Goal: Information Seeking & Learning: Find contact information

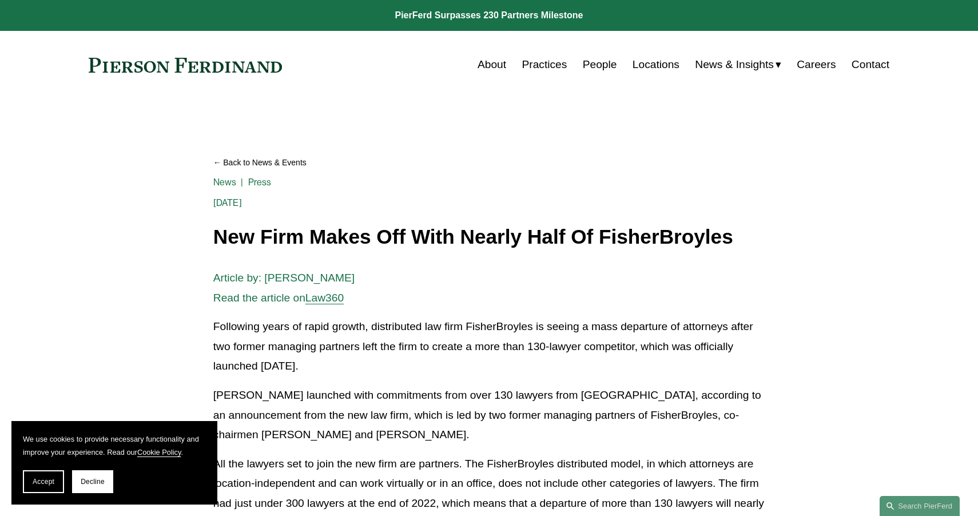
click at [601, 64] on link "People" at bounding box center [600, 65] width 34 height 22
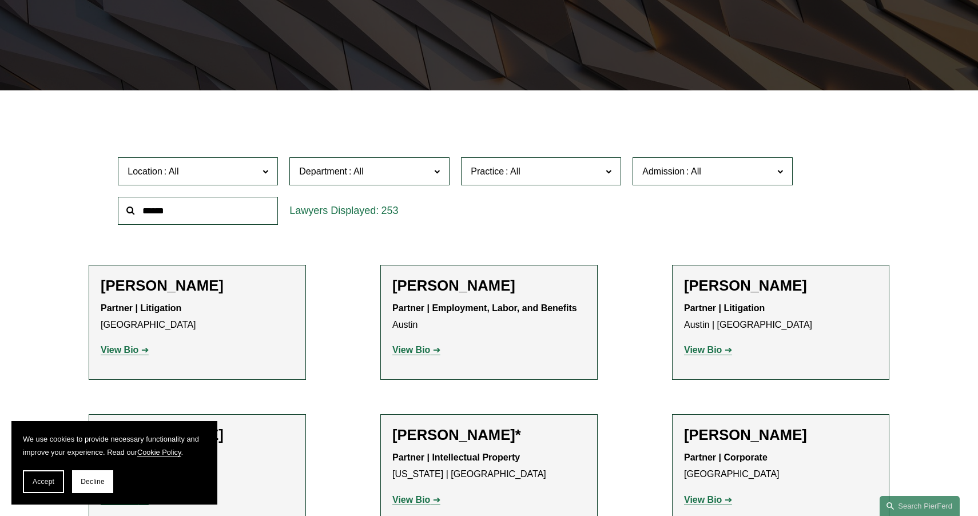
scroll to position [244, 0]
click at [424, 177] on span "Department" at bounding box center [364, 170] width 131 height 15
click at [0, 0] on link "Employment, Labor, and Benefits" at bounding box center [0, 0] width 0 height 0
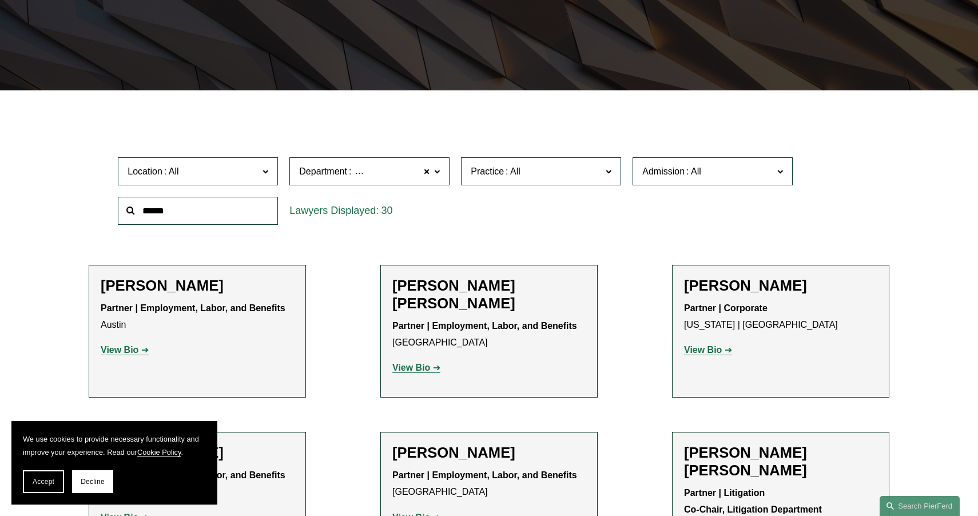
click at [252, 178] on span "Location" at bounding box center [192, 170] width 131 height 15
click at [0, 0] on link "London" at bounding box center [0, 0] width 0 height 0
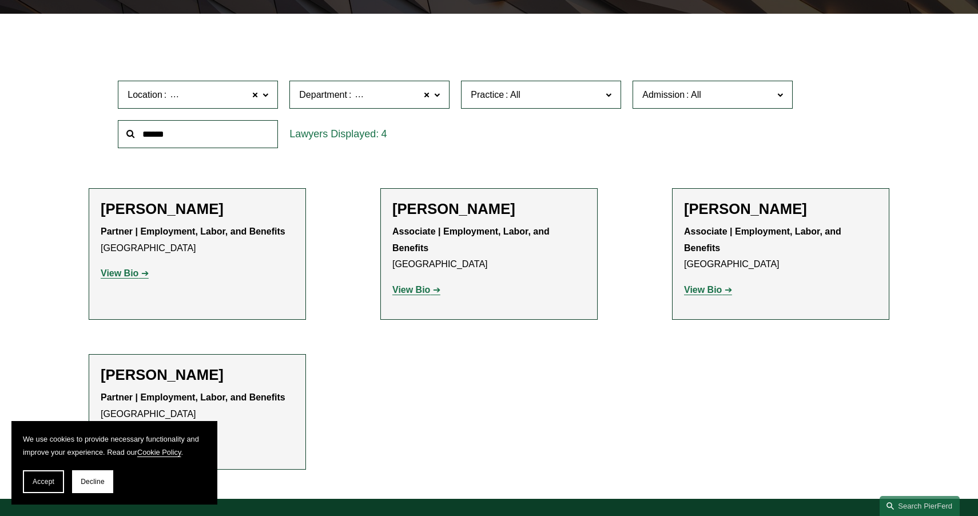
scroll to position [324, 0]
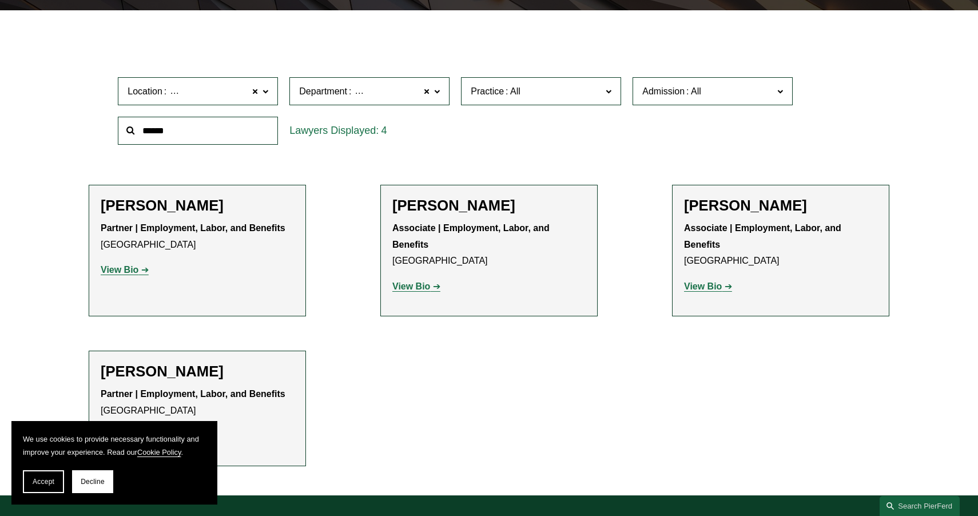
click at [175, 214] on div "Peter Finding Partner | Employment, Labor, and Benefits London View Bio Locatio…" at bounding box center [197, 242] width 193 height 91
click at [134, 275] on p "View Bio" at bounding box center [197, 270] width 193 height 17
click at [136, 273] on strong "View Bio" at bounding box center [120, 270] width 38 height 10
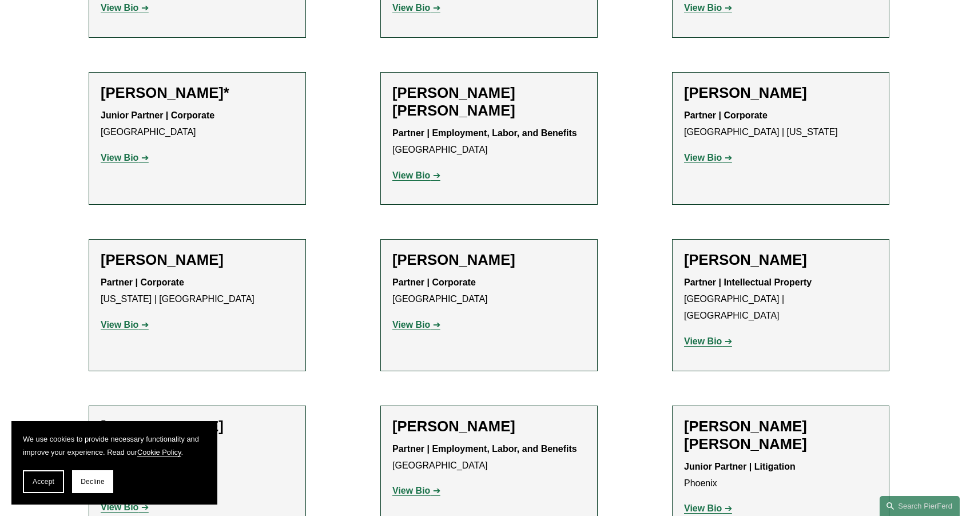
scroll to position [1338, 0]
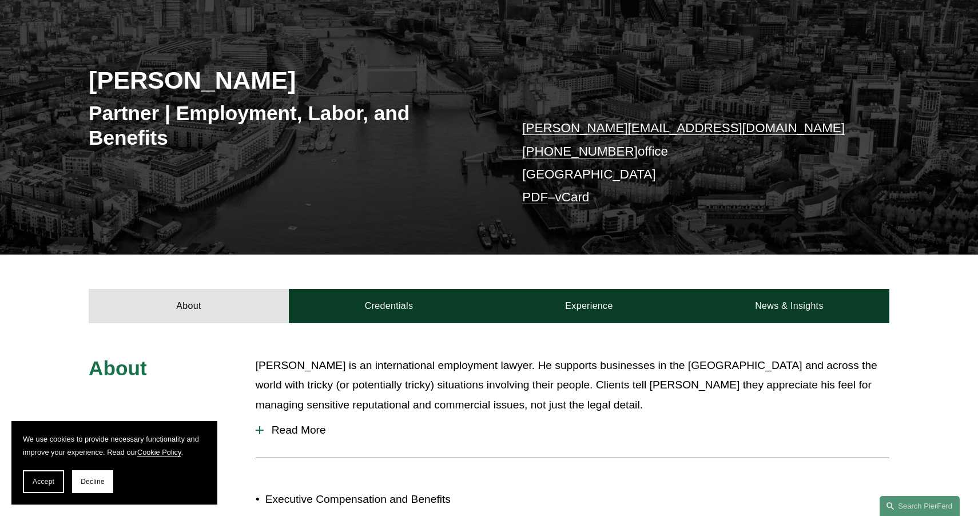
scroll to position [277, 0]
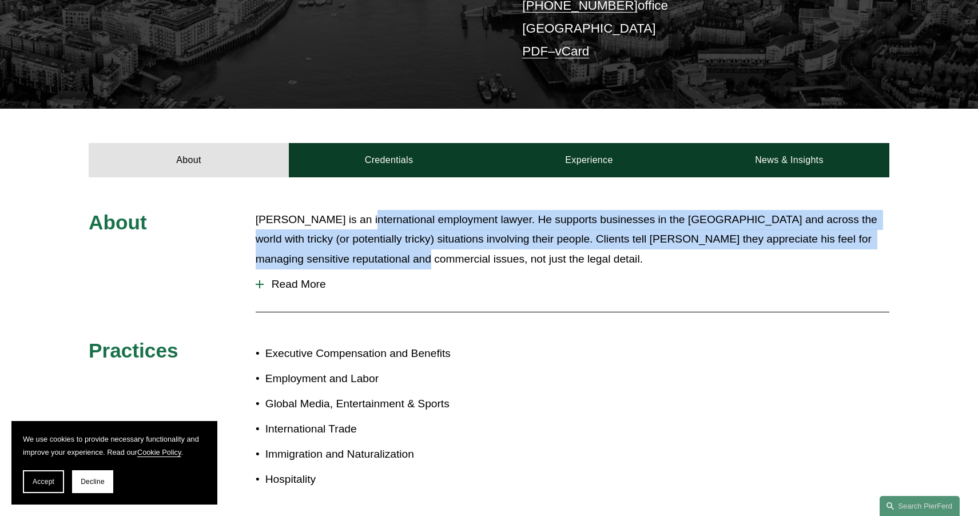
drag, startPoint x: 404, startPoint y: 264, endPoint x: 352, endPoint y: 224, distance: 66.4
click at [352, 224] on p "Peter is an international employment lawyer. He supports businesses in the UK a…" at bounding box center [572, 239] width 633 height 59
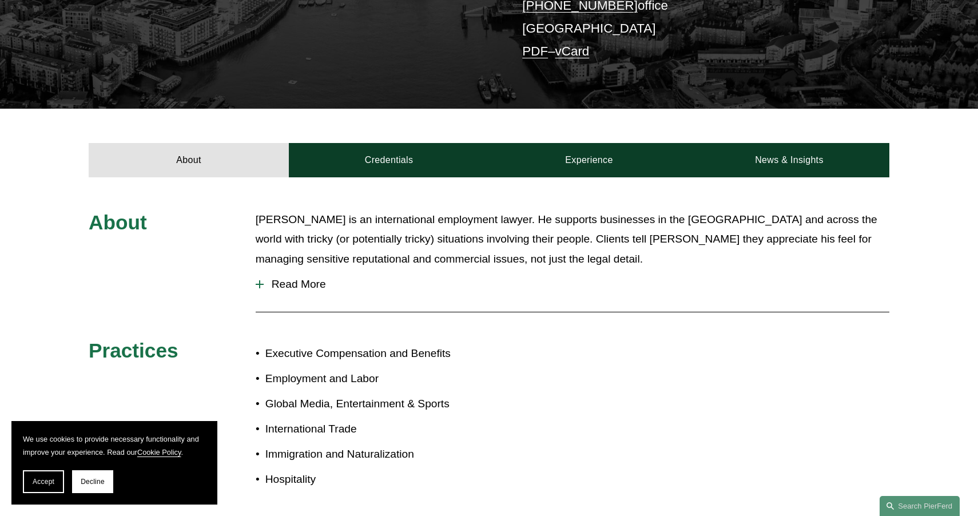
click at [301, 283] on span "Read More" at bounding box center [576, 284] width 625 height 13
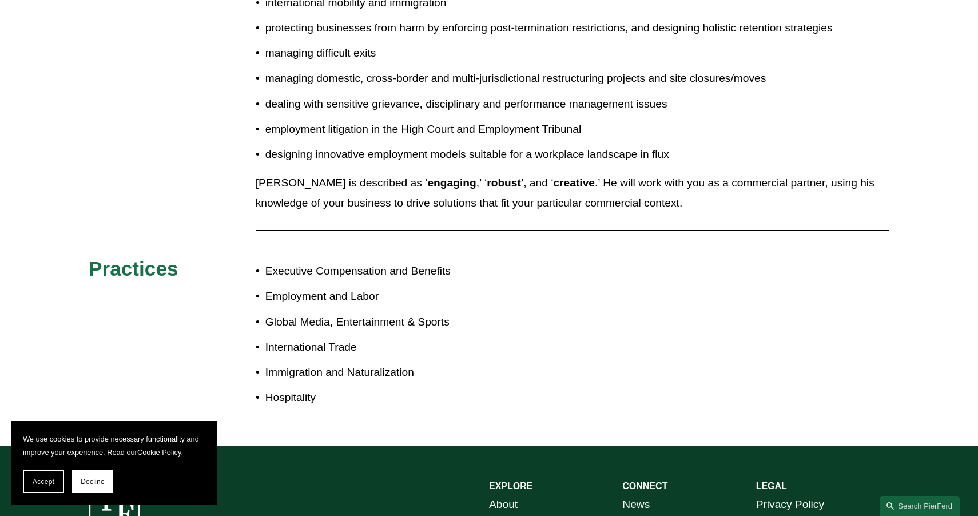
scroll to position [753, 0]
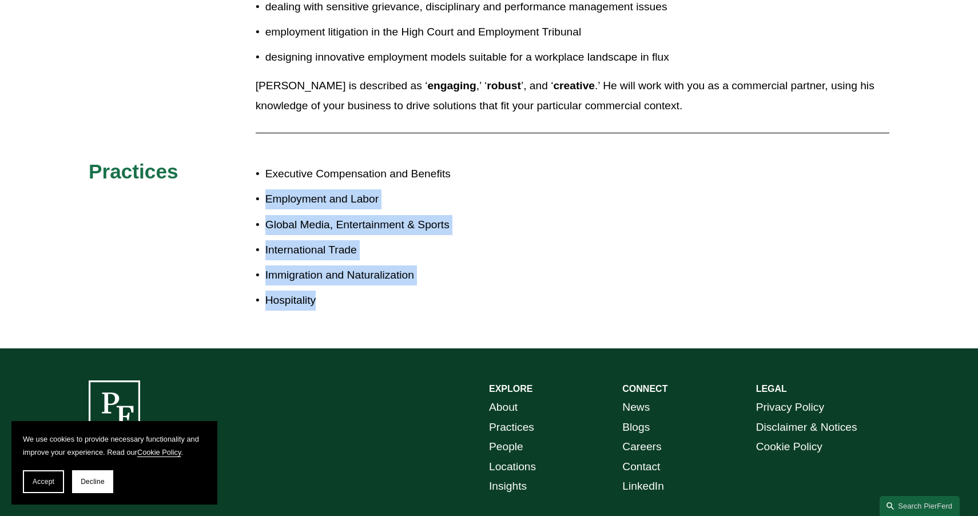
drag, startPoint x: 469, startPoint y: 324, endPoint x: 393, endPoint y: 181, distance: 161.4
click at [393, 181] on div "About Peter is an international employment lawyer. He supports businesses in th…" at bounding box center [489, 23] width 978 height 647
click at [393, 181] on ul "Executive Compensation and Benefits Employment and Labor Global Media, Entertai…" at bounding box center [372, 237] width 233 height 146
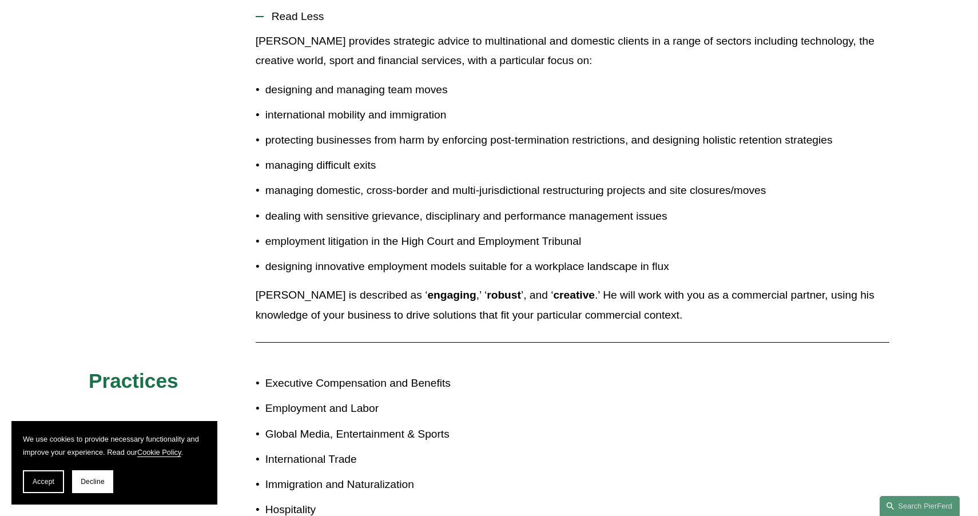
scroll to position [325, 0]
